Goal: Information Seeking & Learning: Learn about a topic

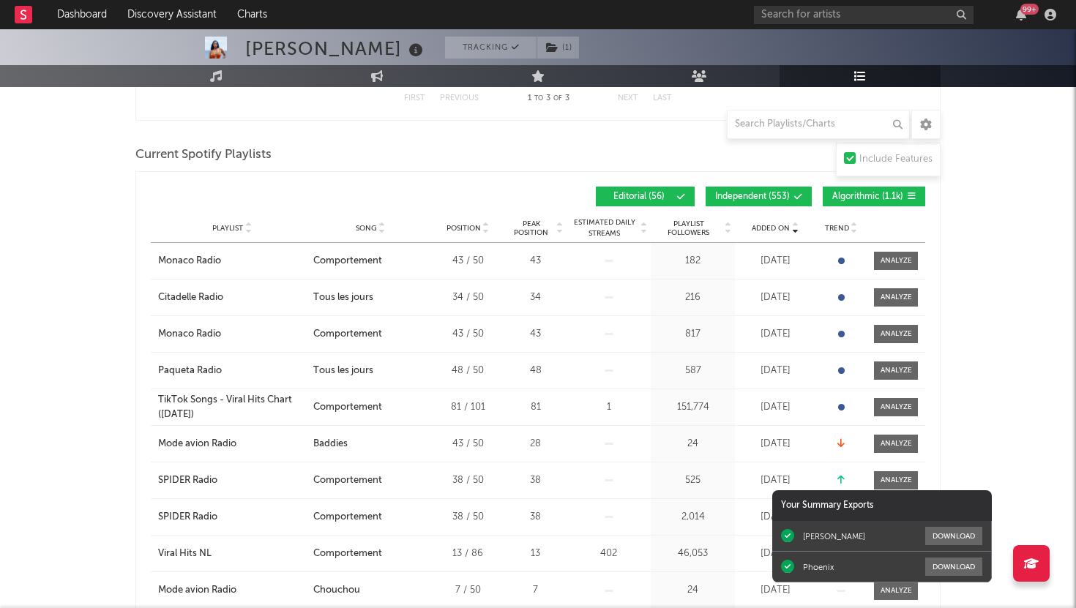
scroll to position [559, 0]
click at [1021, 17] on icon "button" at bounding box center [1021, 15] width 10 height 12
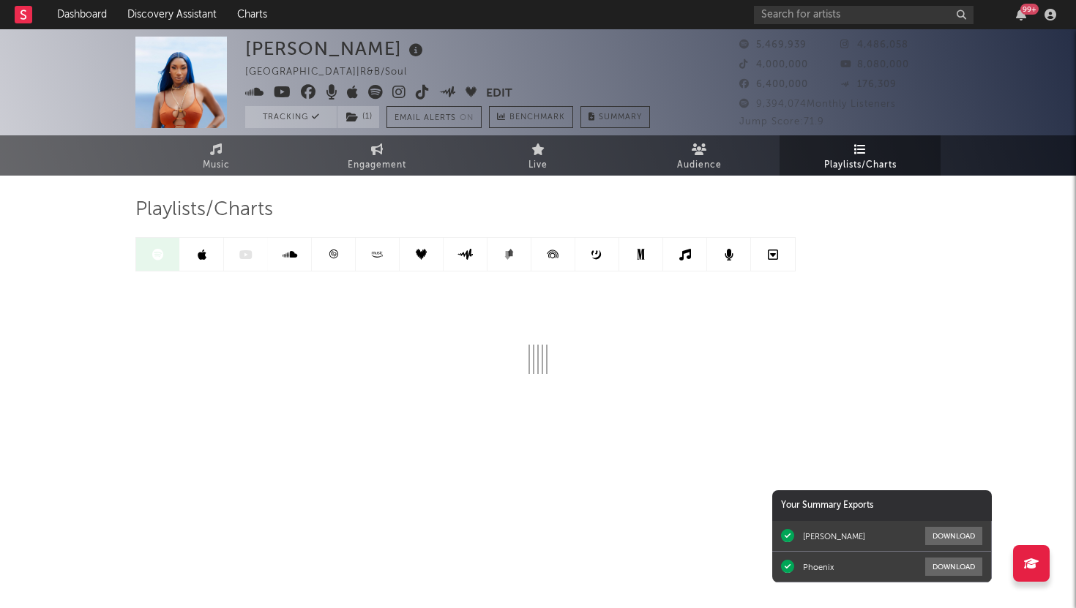
click at [331, 257] on icon at bounding box center [333, 254] width 9 height 9
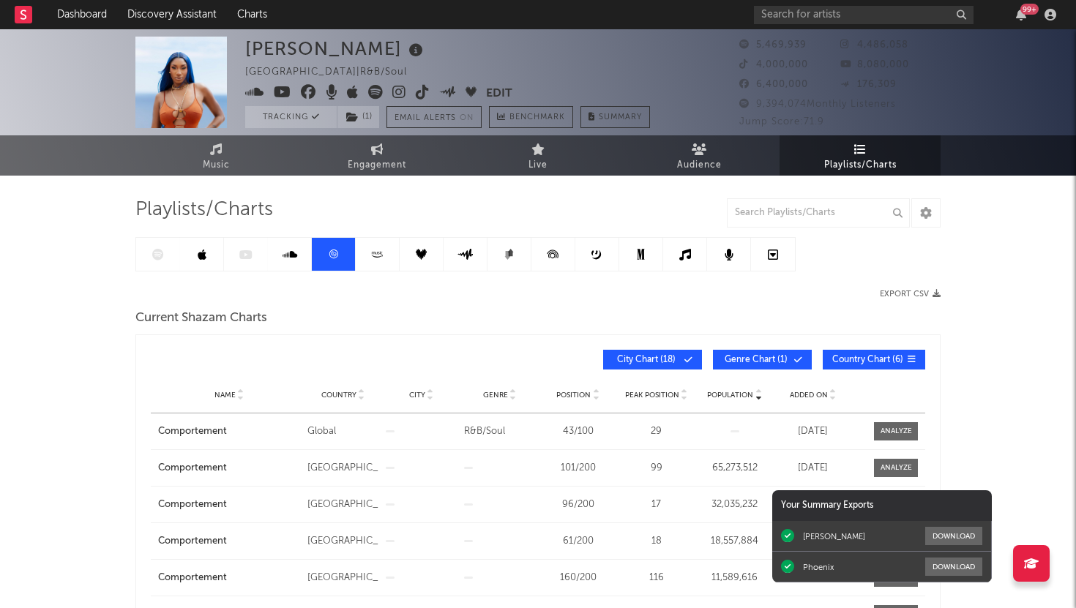
click at [738, 395] on span "Population" at bounding box center [730, 395] width 46 height 9
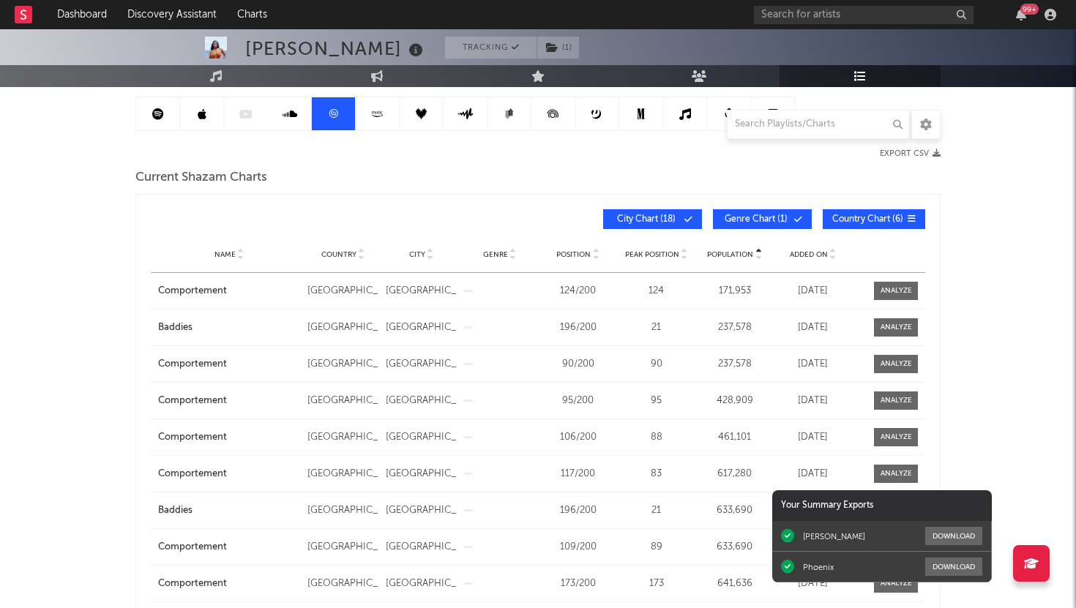
scroll to position [143, 0]
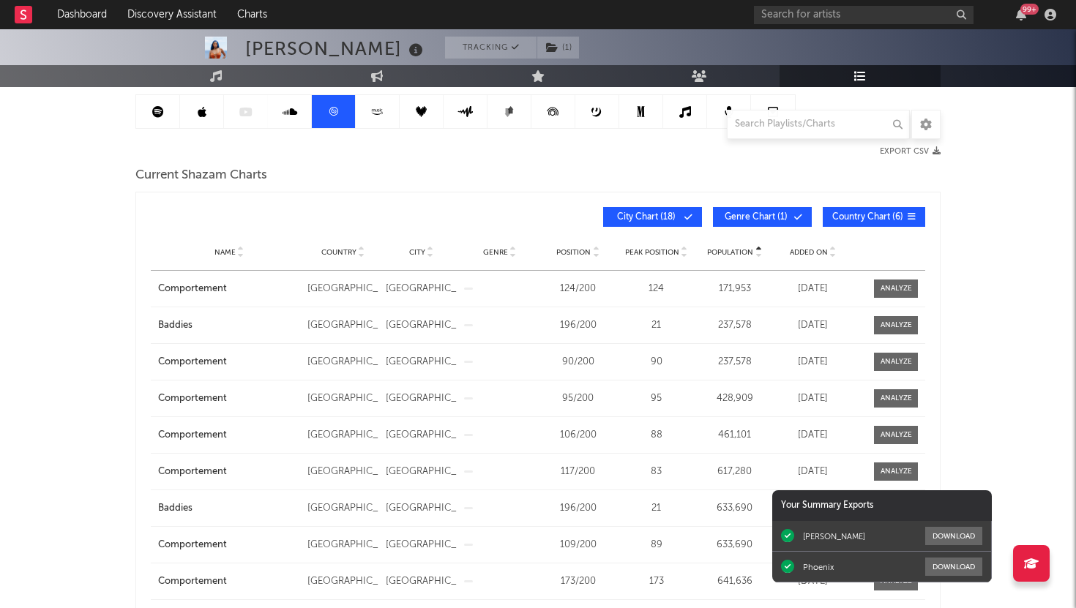
click at [807, 254] on span "Added On" at bounding box center [809, 252] width 38 height 9
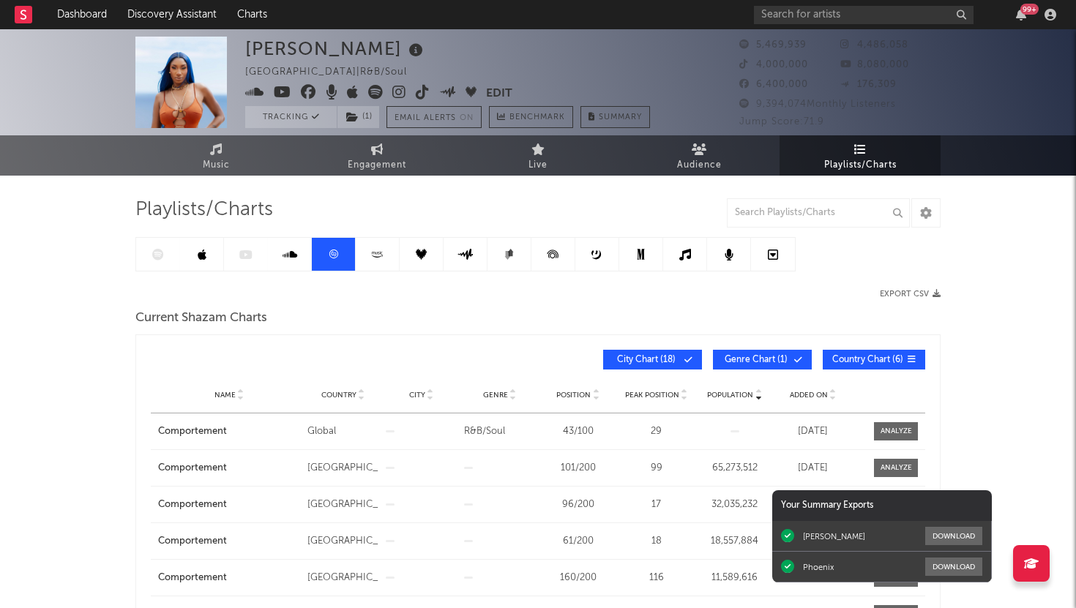
click at [203, 255] on icon at bounding box center [202, 255] width 9 height 12
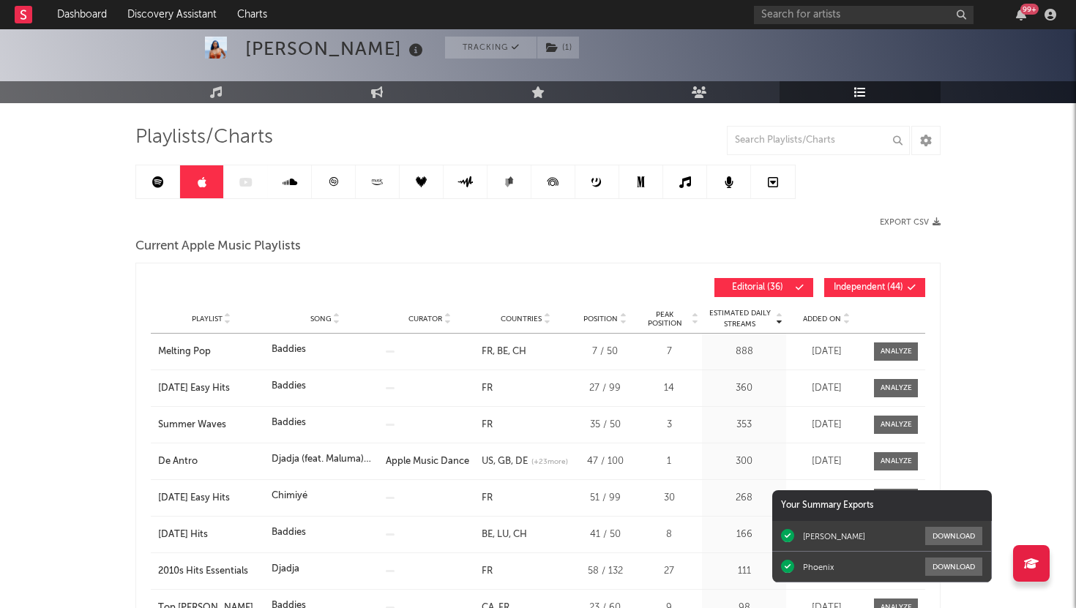
scroll to position [79, 0]
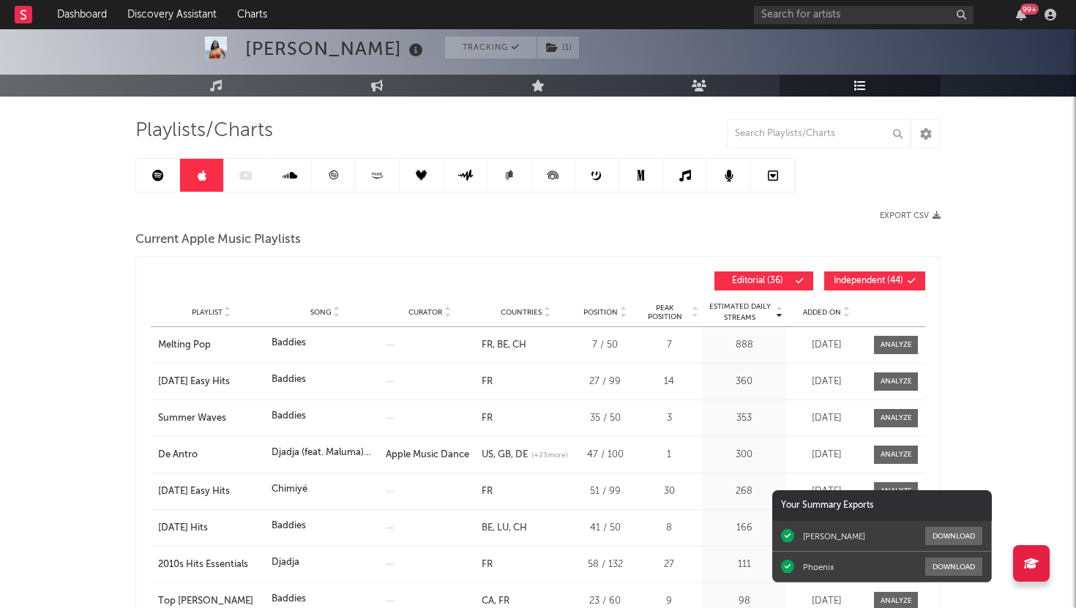
click at [818, 308] on span "Added On" at bounding box center [822, 312] width 38 height 9
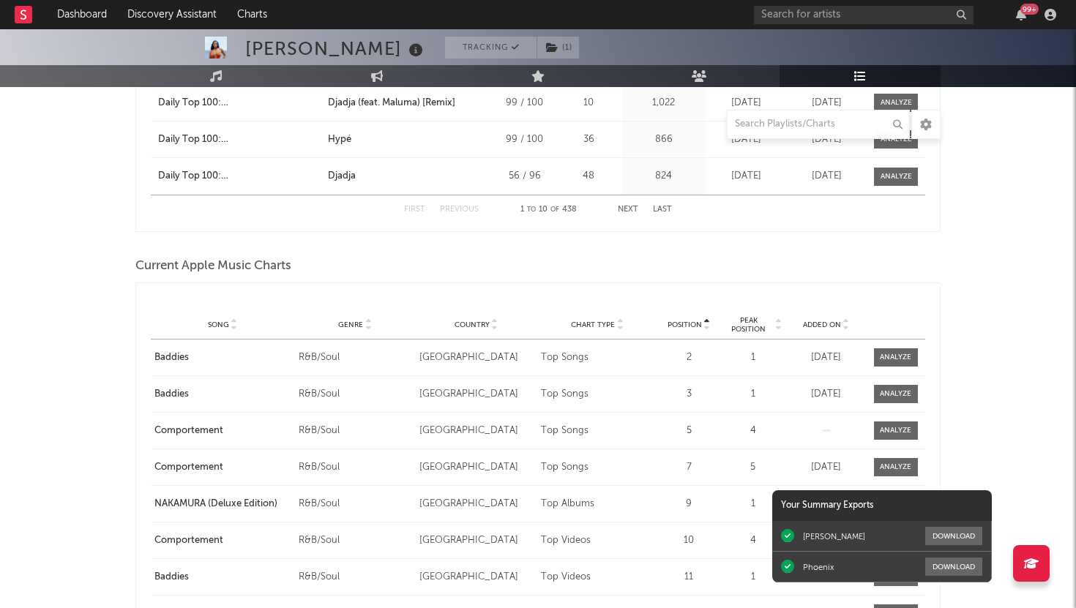
scroll to position [1871, 0]
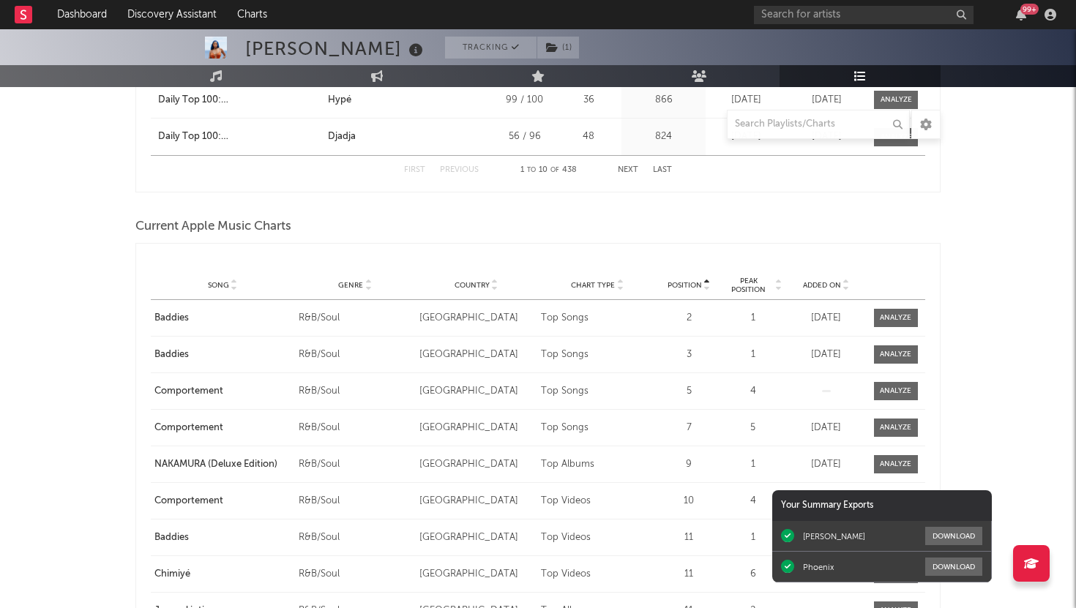
click at [823, 288] on span "Added On" at bounding box center [822, 285] width 38 height 9
click at [817, 283] on span "Added On" at bounding box center [822, 285] width 38 height 9
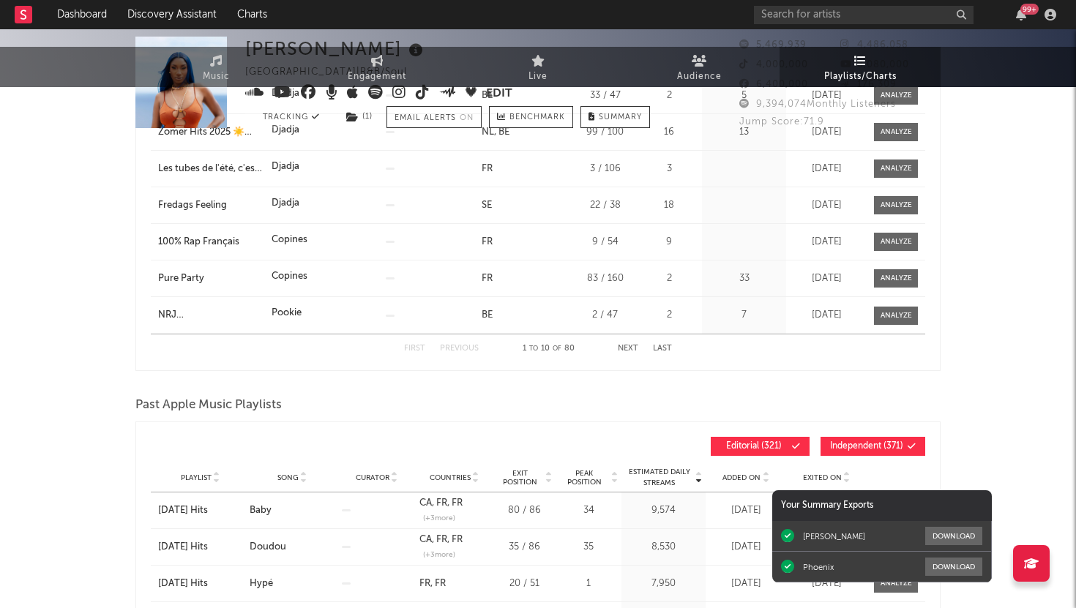
scroll to position [0, 0]
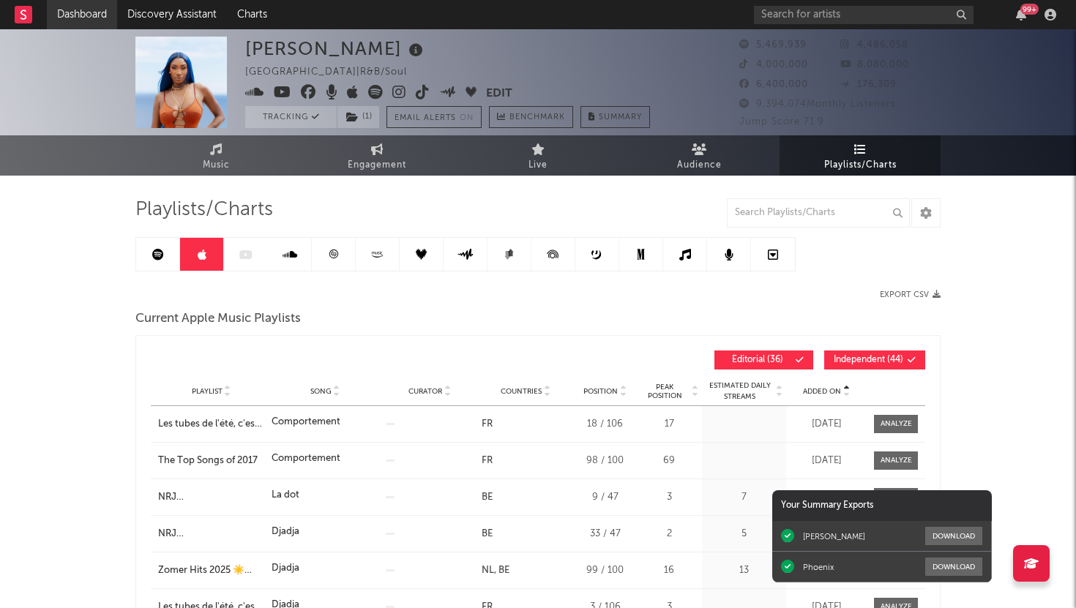
click at [97, 20] on link "Dashboard" at bounding box center [82, 14] width 70 height 29
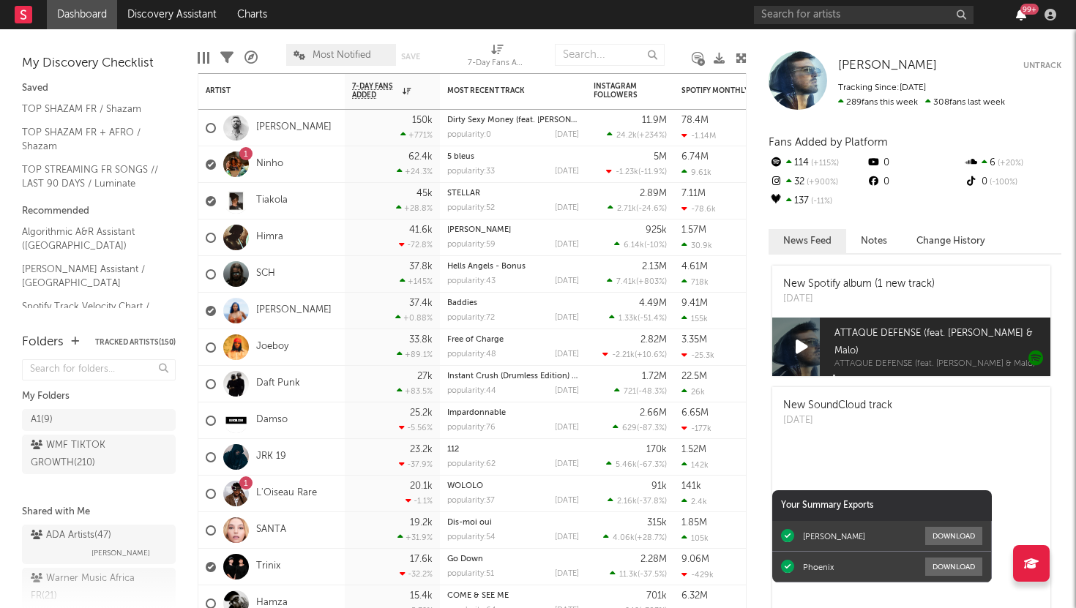
click at [1018, 15] on icon "button" at bounding box center [1021, 15] width 10 height 12
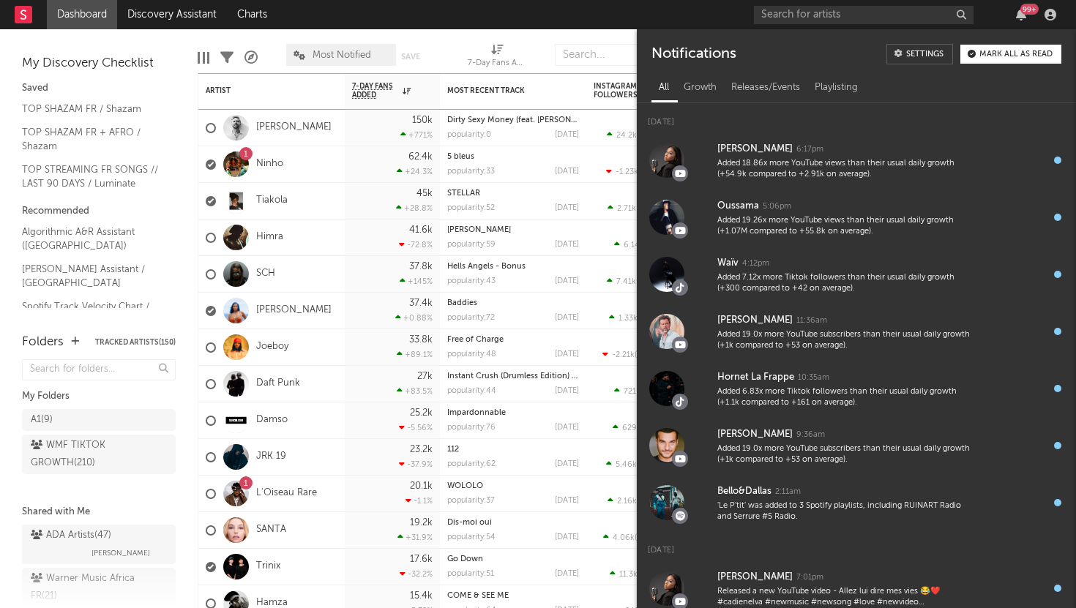
click at [585, 15] on nav "Dashboard Discovery Assistant Charts 99 +" at bounding box center [538, 14] width 1076 height 29
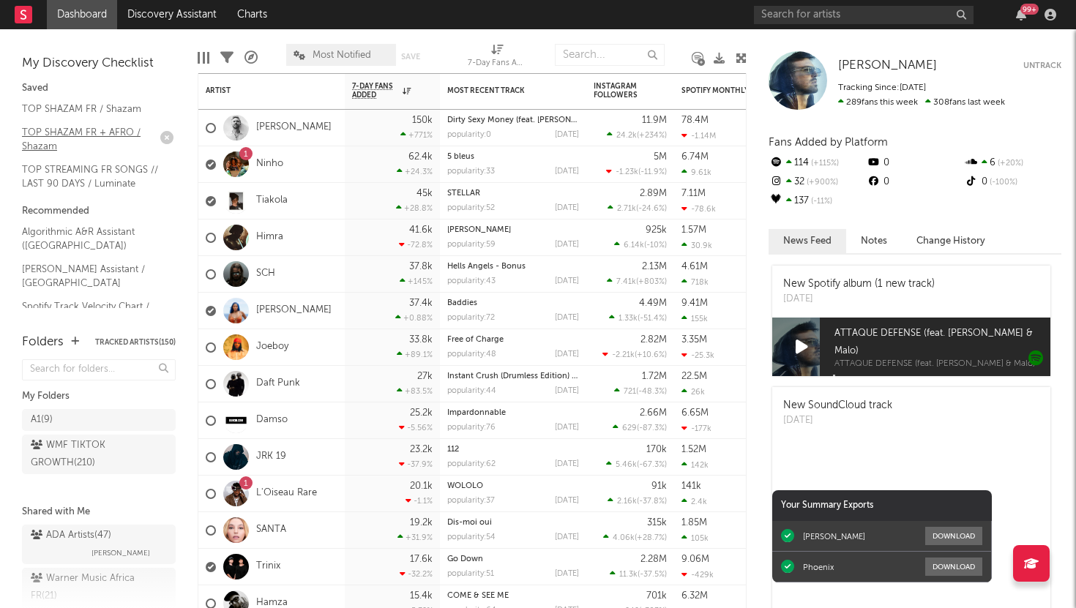
click at [111, 135] on link "TOP SHAZAM FR + AFRO / Shazam" at bounding box center [91, 139] width 139 height 30
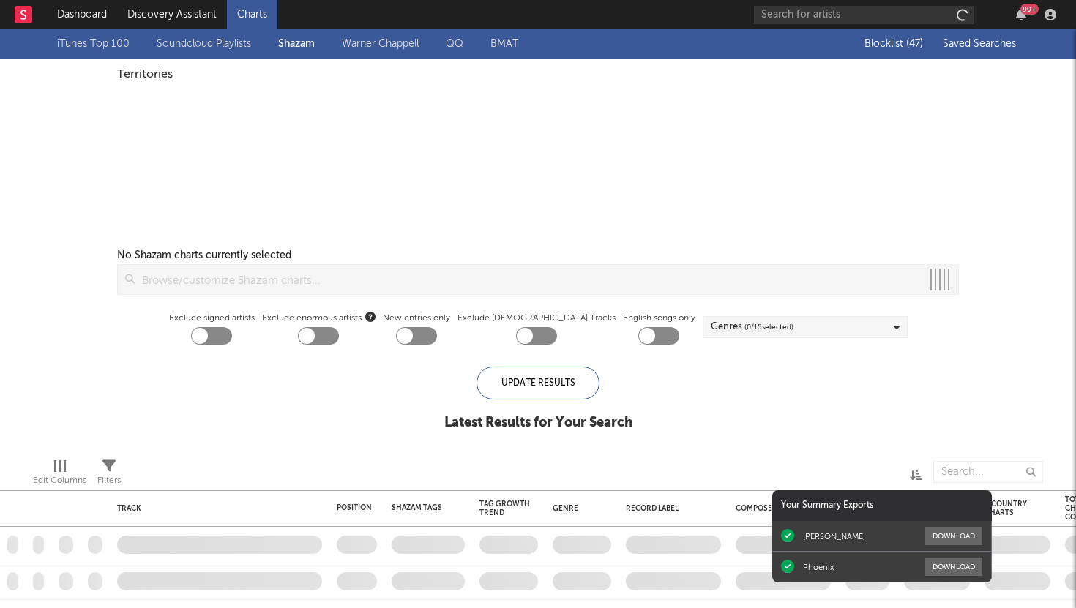
type input "aya n"
checkbox input "true"
